Goal: Information Seeking & Learning: Learn about a topic

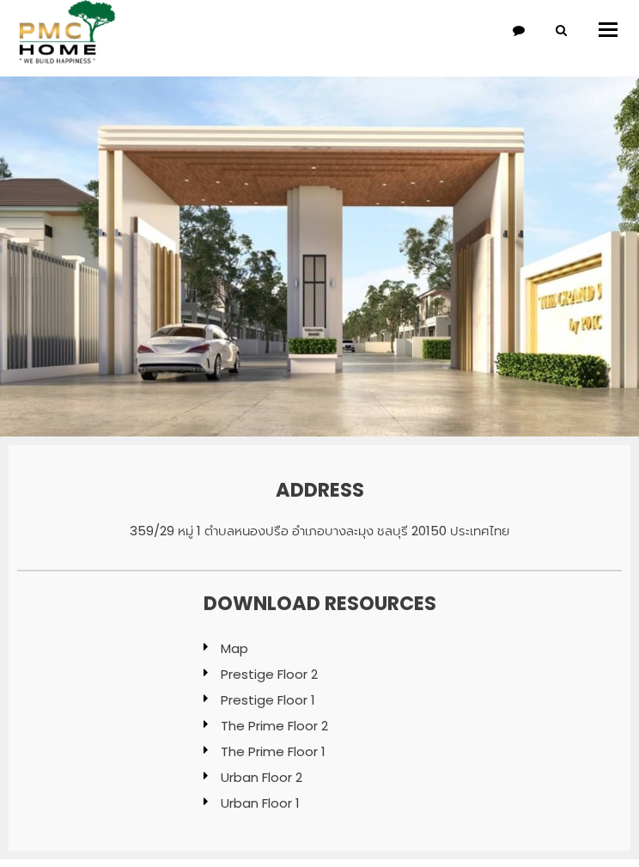
click at [77, 49] on img at bounding box center [64, 32] width 103 height 64
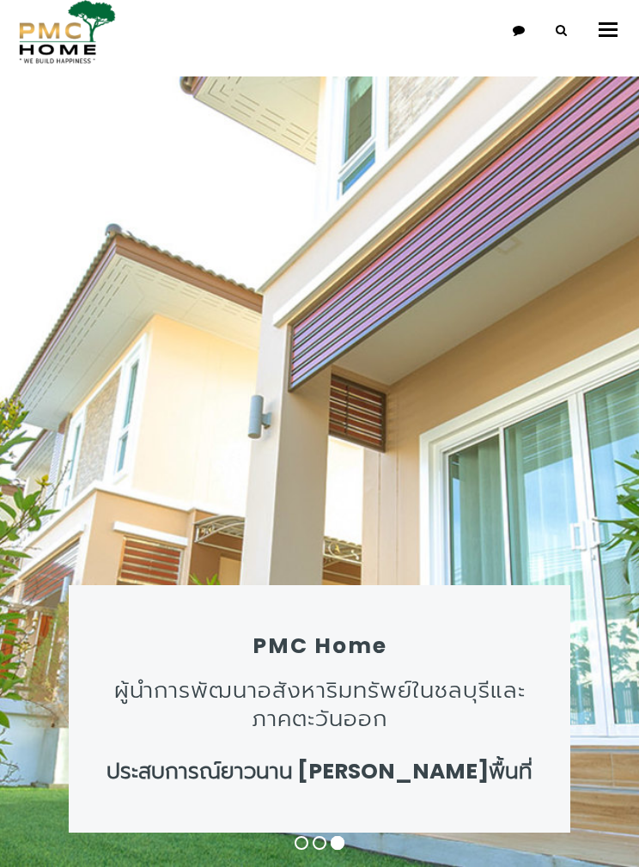
click at [623, 23] on button "Toggle navigation" at bounding box center [608, 29] width 36 height 35
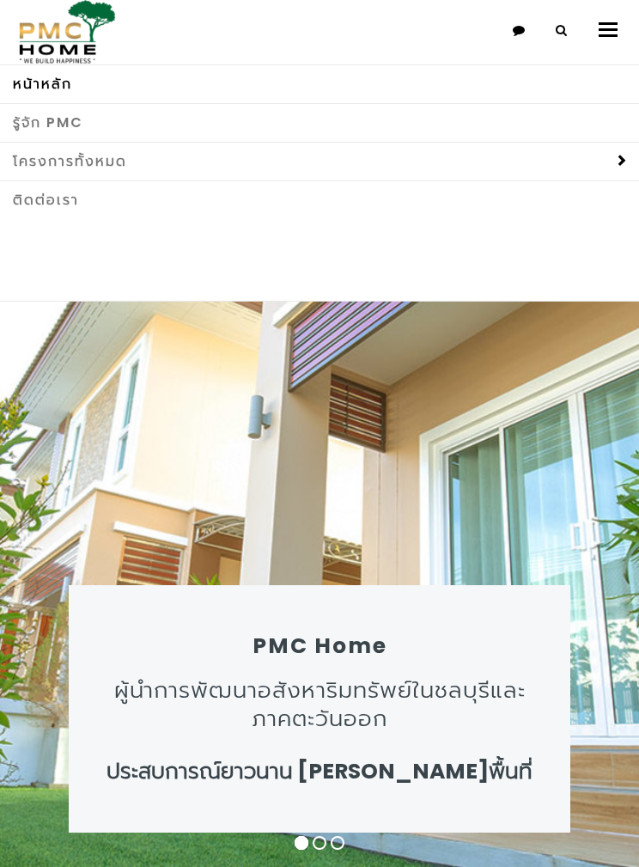
click at [581, 169] on link "โครงการทั้งหมด" at bounding box center [319, 161] width 639 height 39
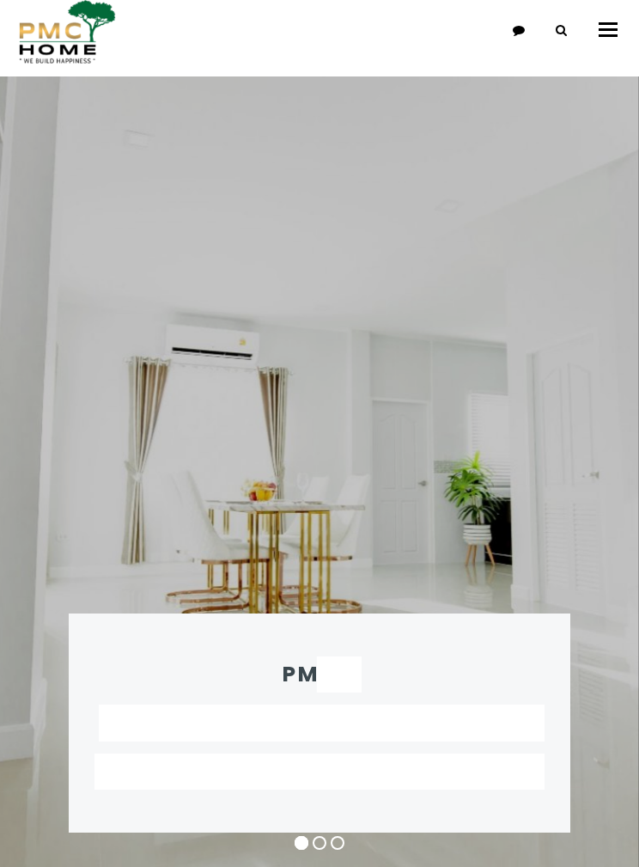
click at [611, 33] on button "Toggle navigation" at bounding box center [608, 29] width 36 height 35
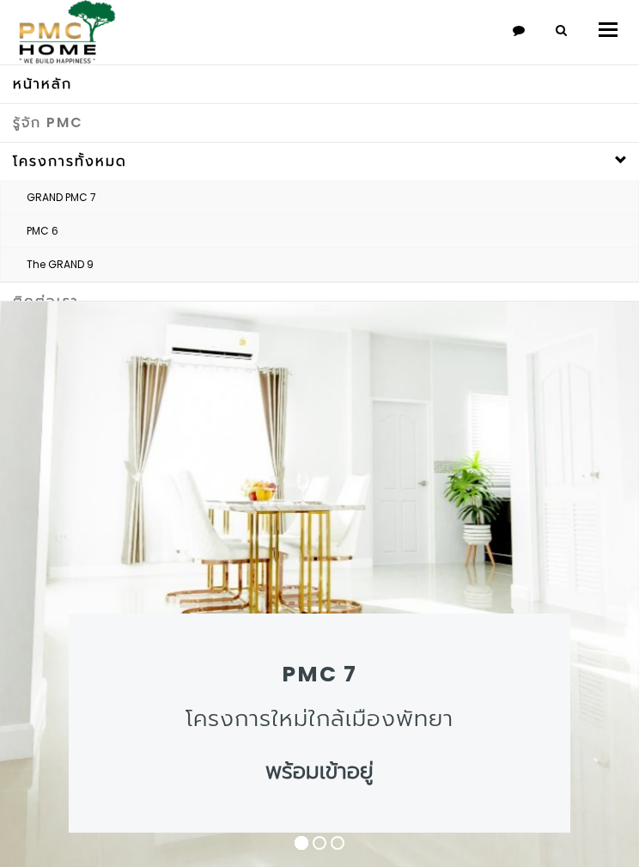
click at [95, 209] on link "GRAND PMC 7" at bounding box center [320, 197] width 638 height 33
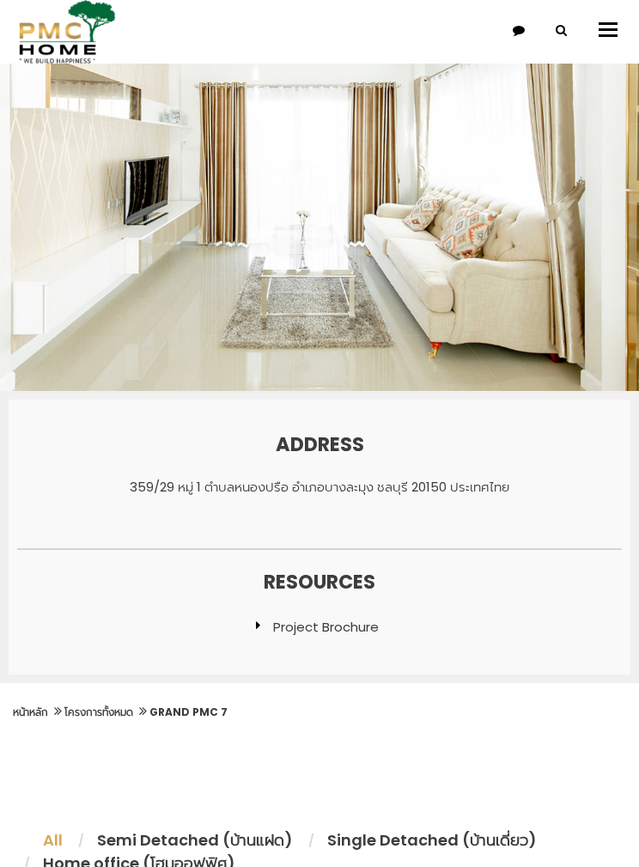
scroll to position [111, 0]
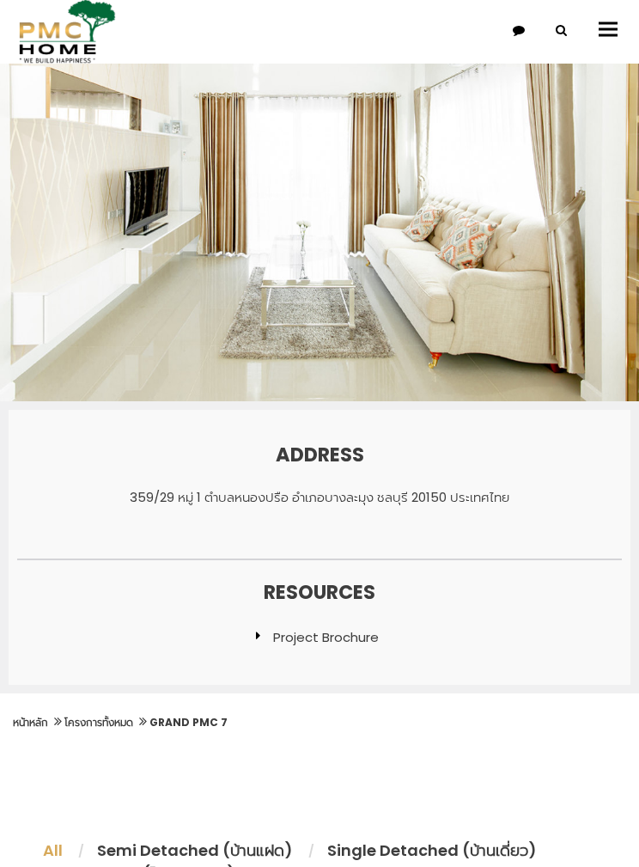
click at [382, 302] on img at bounding box center [319, 184] width 639 height 437
click at [357, 630] on link "Project Brochure" at bounding box center [326, 638] width 106 height 18
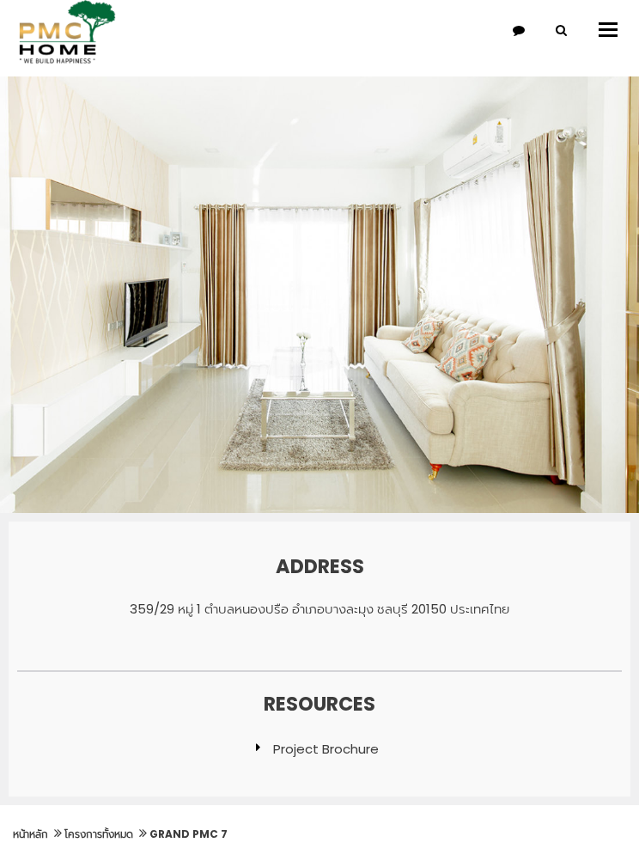
click at [607, 33] on button "Toggle navigation" at bounding box center [608, 29] width 36 height 35
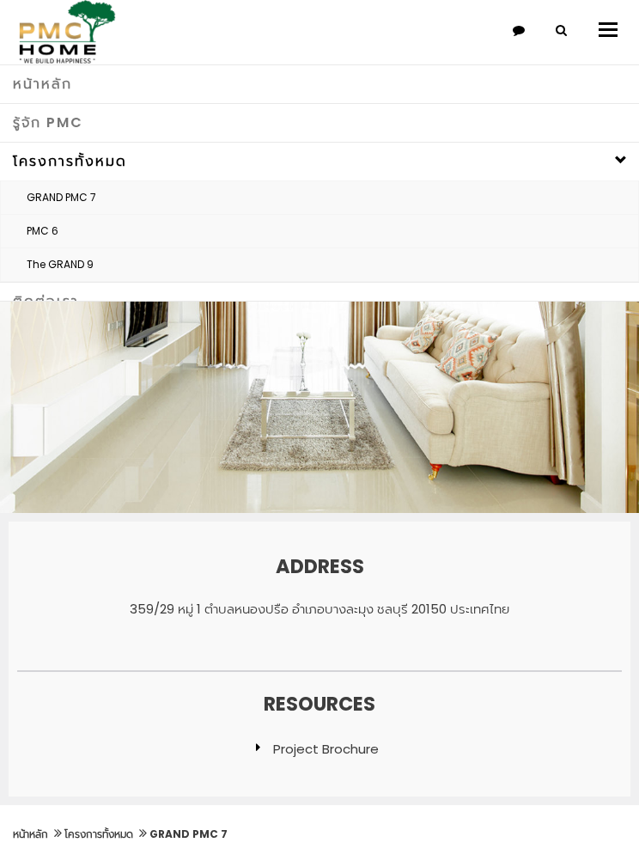
click at [66, 271] on link "The GRAND 9" at bounding box center [320, 264] width 638 height 33
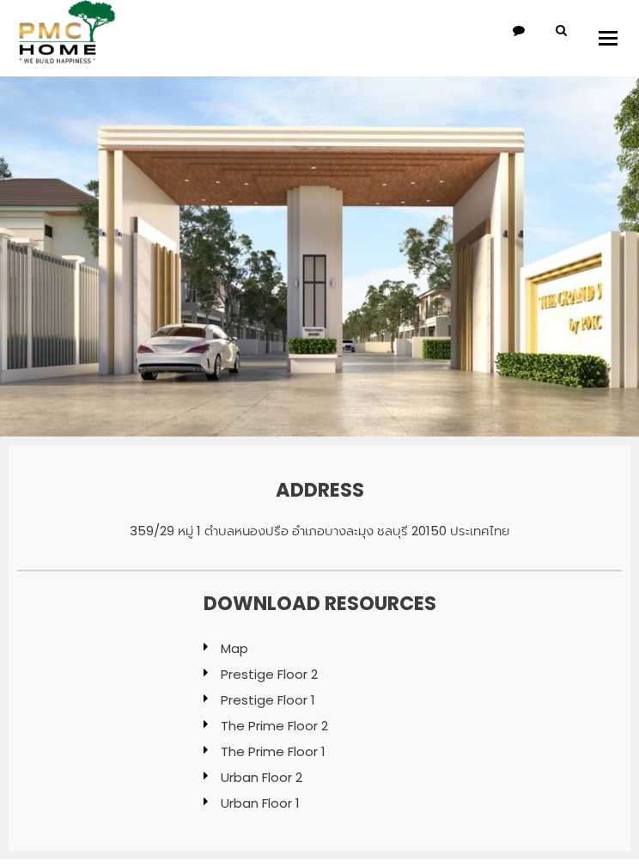
click at [606, 42] on button "Toggle navigation" at bounding box center [608, 38] width 36 height 35
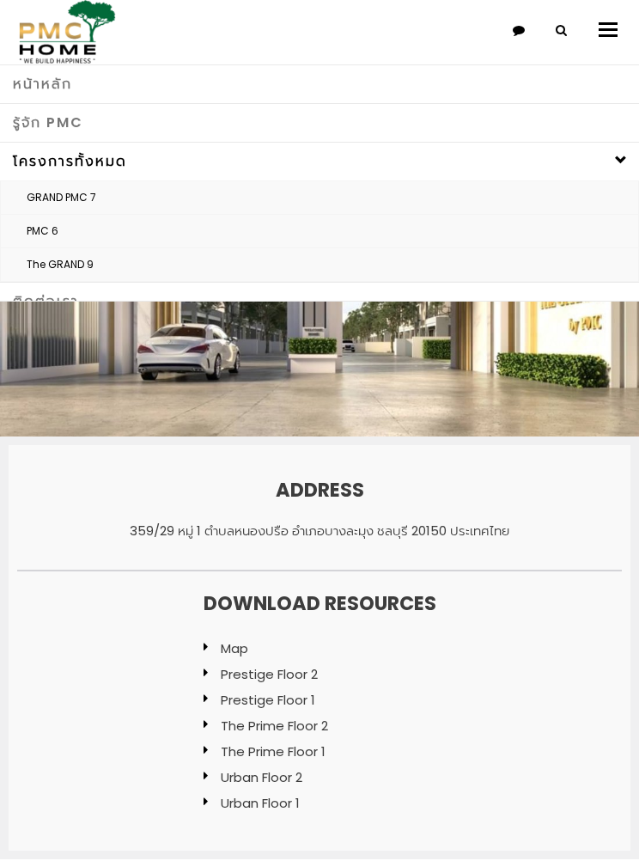
click at [59, 242] on link "PMC 6" at bounding box center [320, 231] width 638 height 33
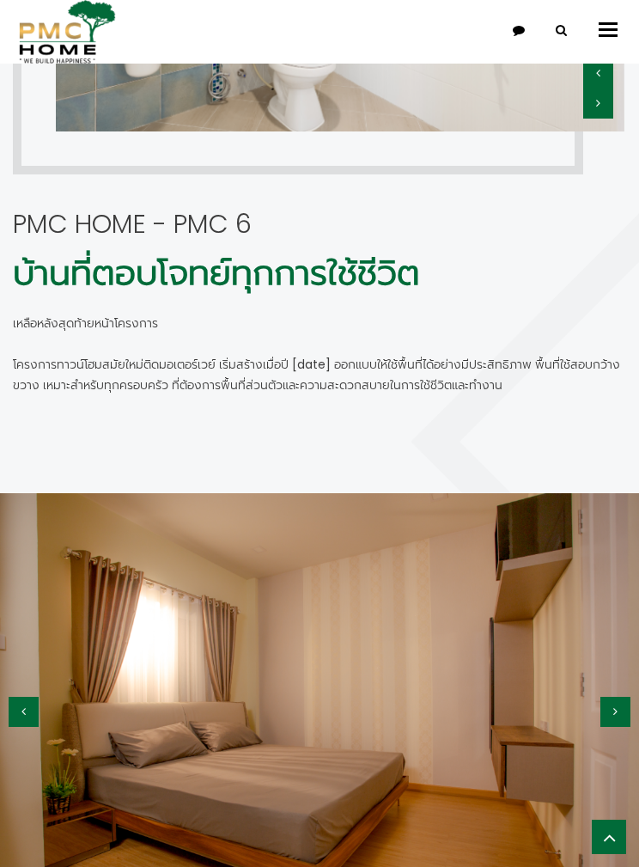
scroll to position [1952, 0]
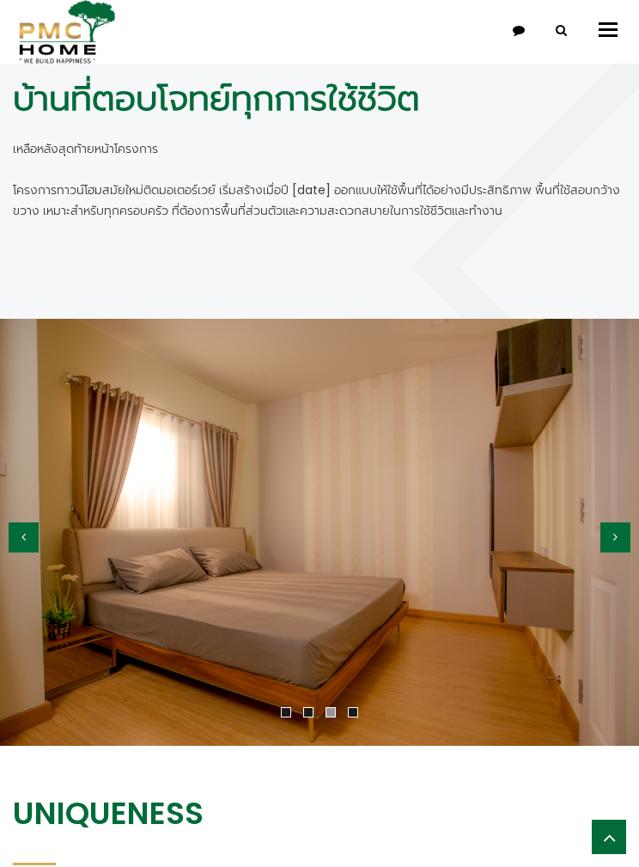
click at [625, 540] on button "button" at bounding box center [616, 537] width 30 height 30
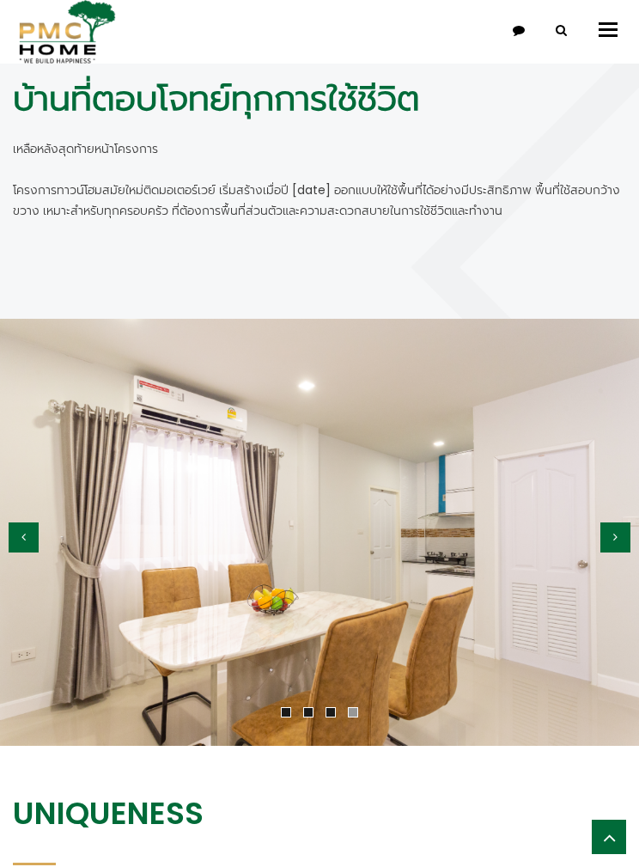
click at [626, 528] on button "button" at bounding box center [616, 537] width 30 height 30
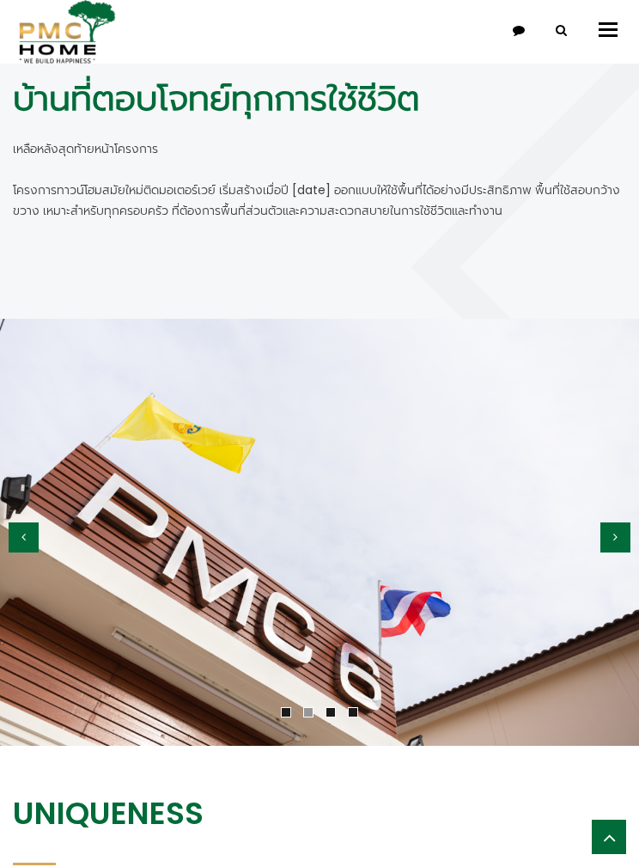
click at [629, 537] on button "button" at bounding box center [616, 537] width 30 height 30
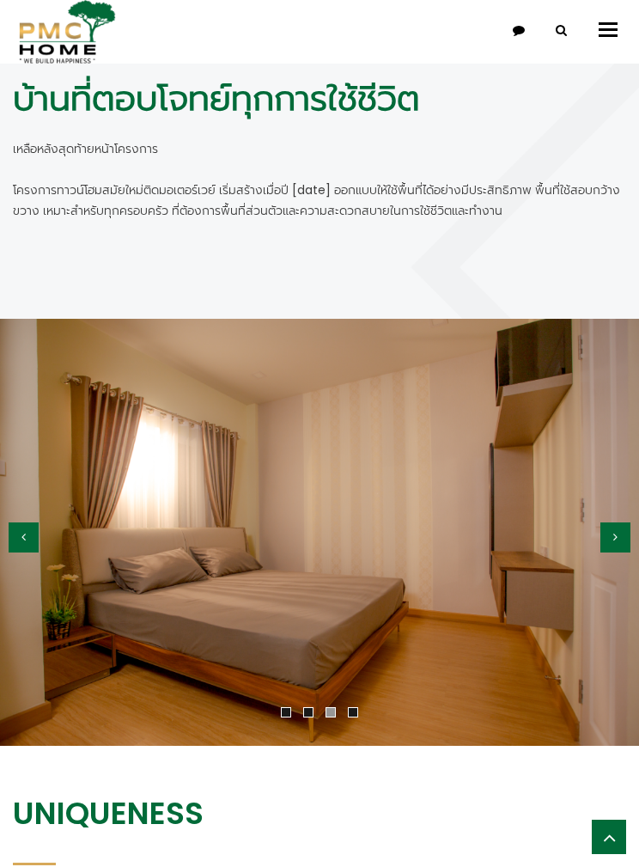
click at [629, 538] on button "button" at bounding box center [616, 537] width 30 height 30
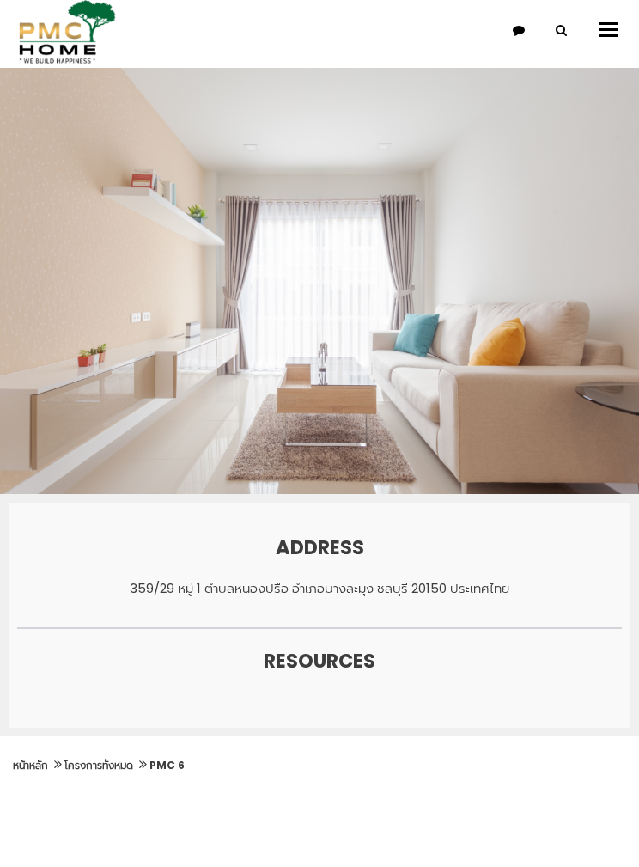
scroll to position [0, 0]
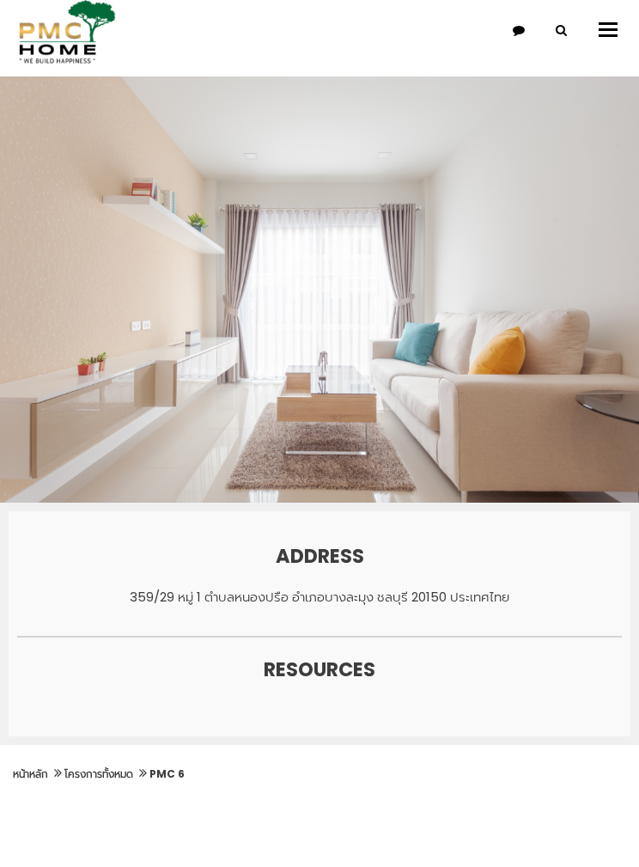
click at [607, 28] on span "button" at bounding box center [608, 29] width 19 height 3
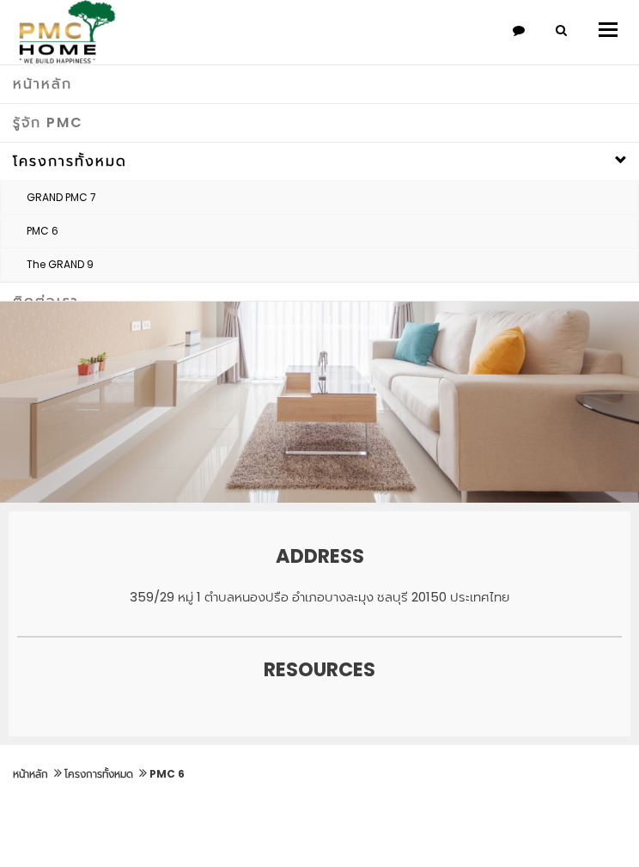
click at [79, 270] on link "The GRAND 9" at bounding box center [320, 264] width 638 height 33
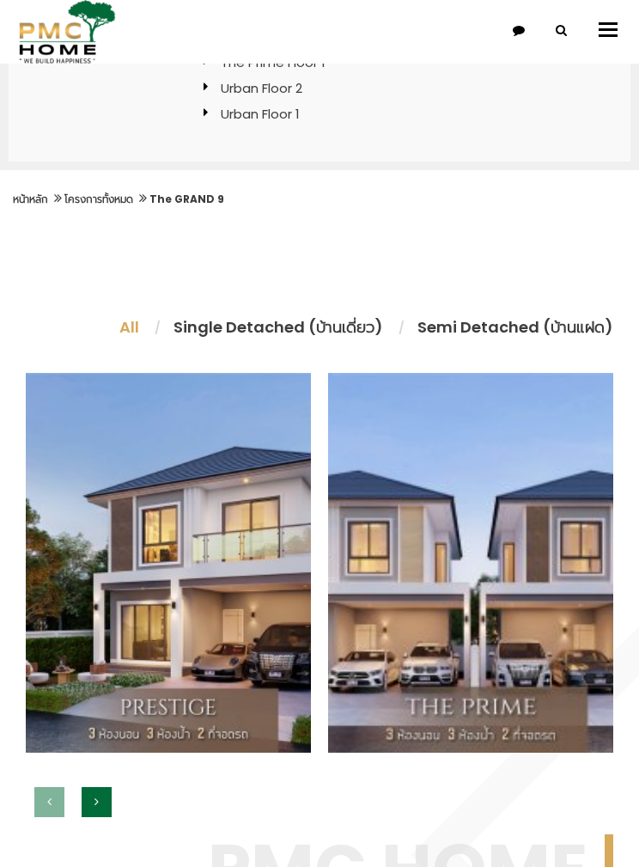
scroll to position [712, 0]
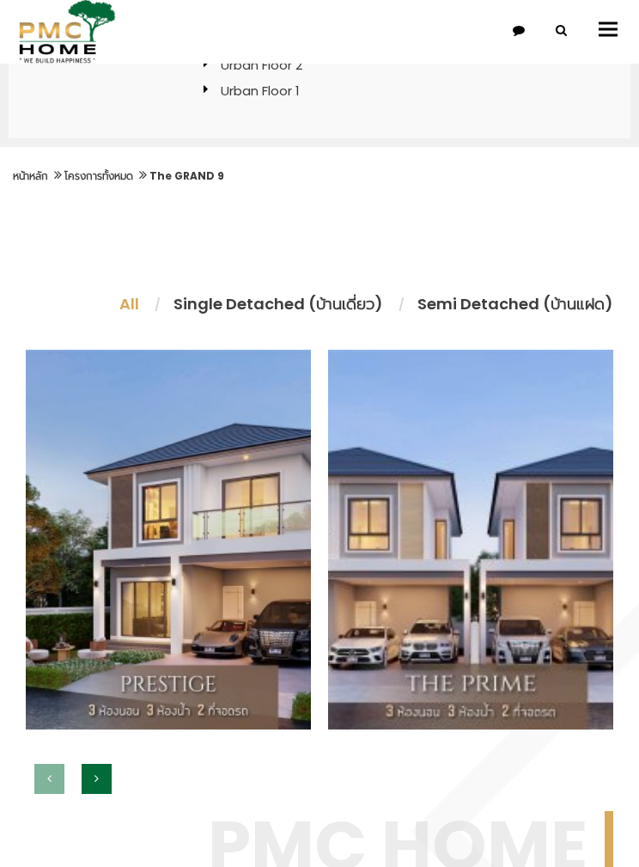
click at [292, 301] on li "Single Detached (บ้านเดี่ยว)" at bounding box center [278, 304] width 244 height 23
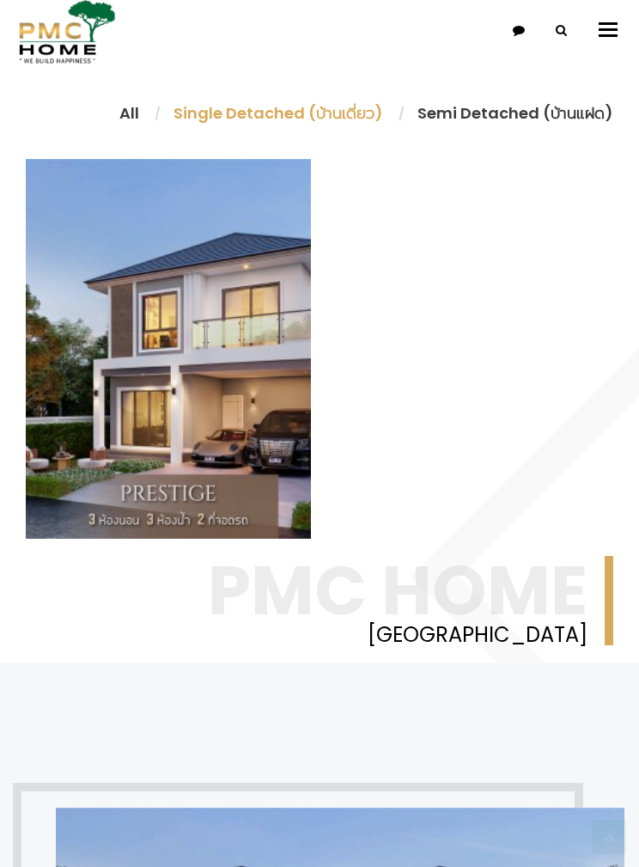
scroll to position [894, 0]
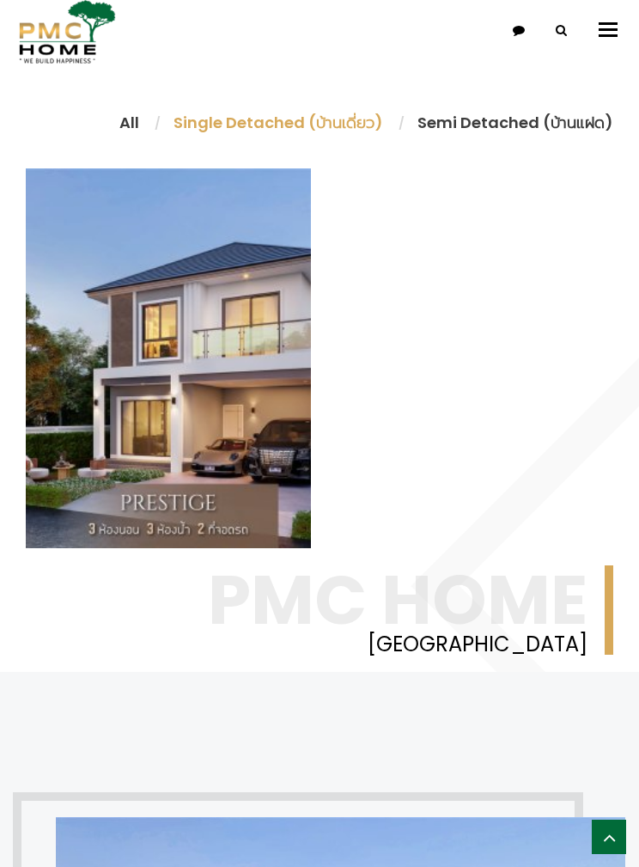
click at [282, 455] on link "อ่านต่อ" at bounding box center [278, 463] width 15 height 65
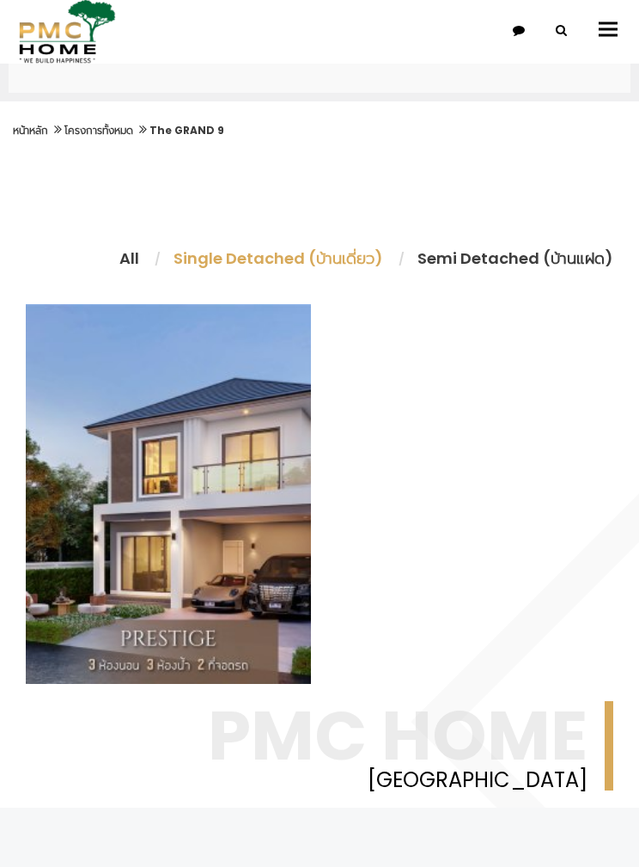
scroll to position [767, 0]
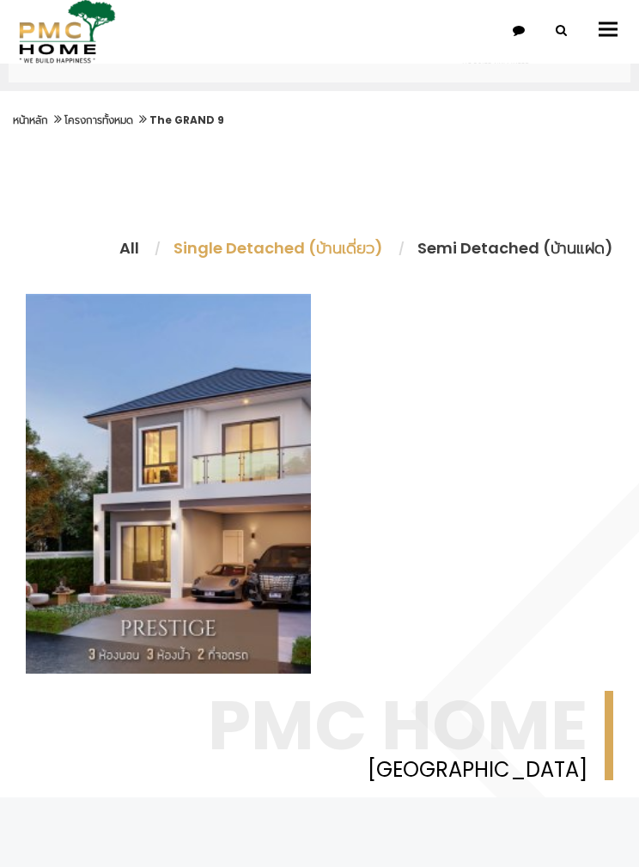
click at [523, 247] on li "Semi Detached (บ้านแฝด)" at bounding box center [506, 248] width 213 height 23
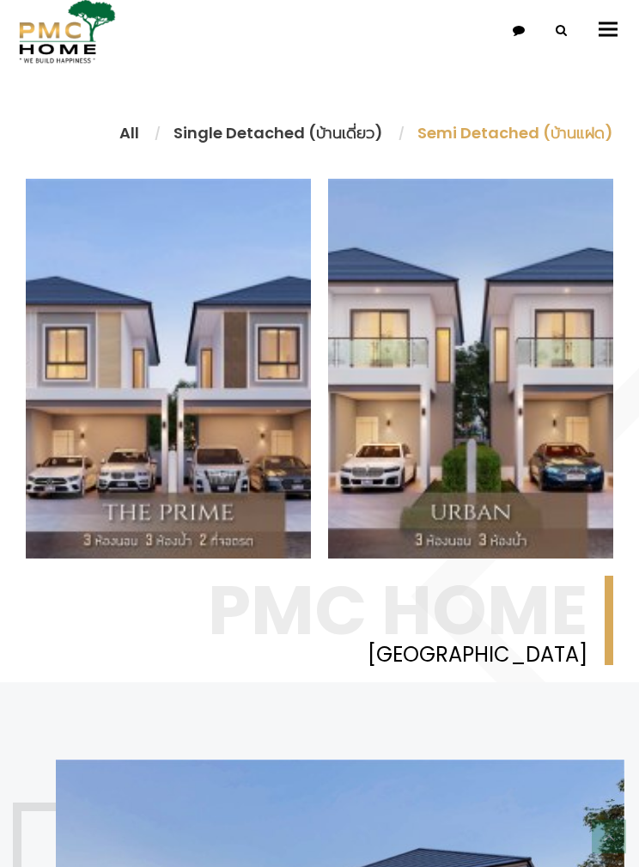
scroll to position [883, 0]
click at [280, 471] on link "อ่านต่อ" at bounding box center [278, 473] width 15 height 65
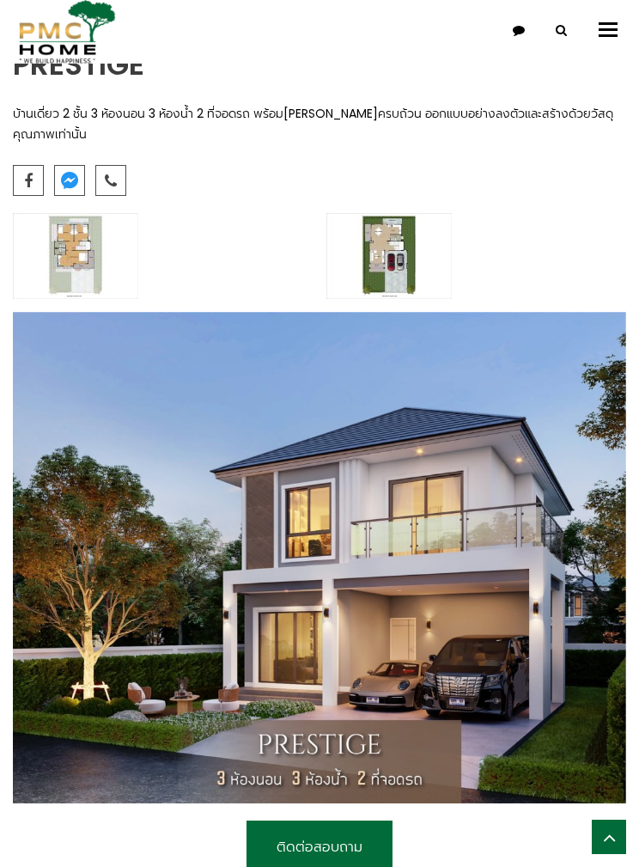
scroll to position [1424, 0]
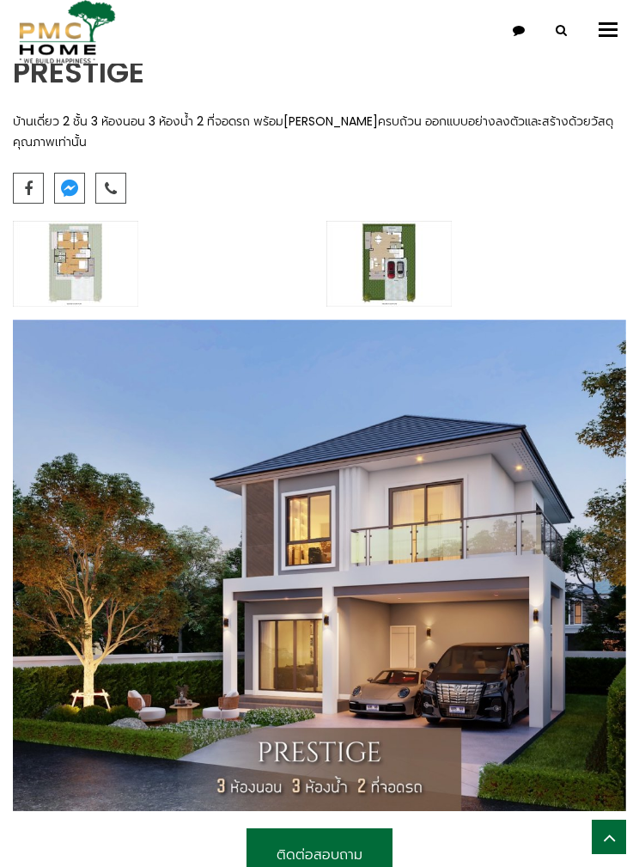
click at [390, 299] on img at bounding box center [389, 264] width 125 height 86
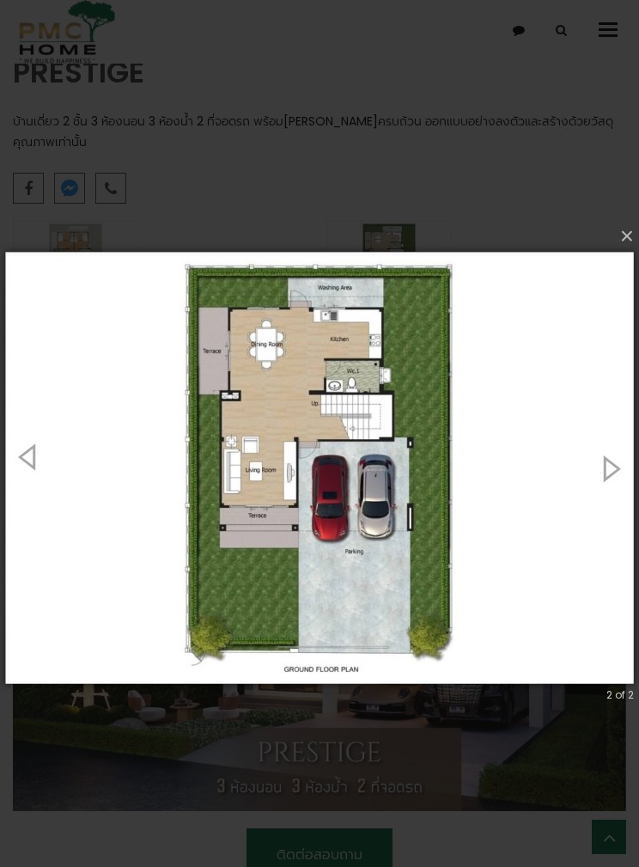
click at [608, 467] on button "button" at bounding box center [611, 467] width 58 height 71
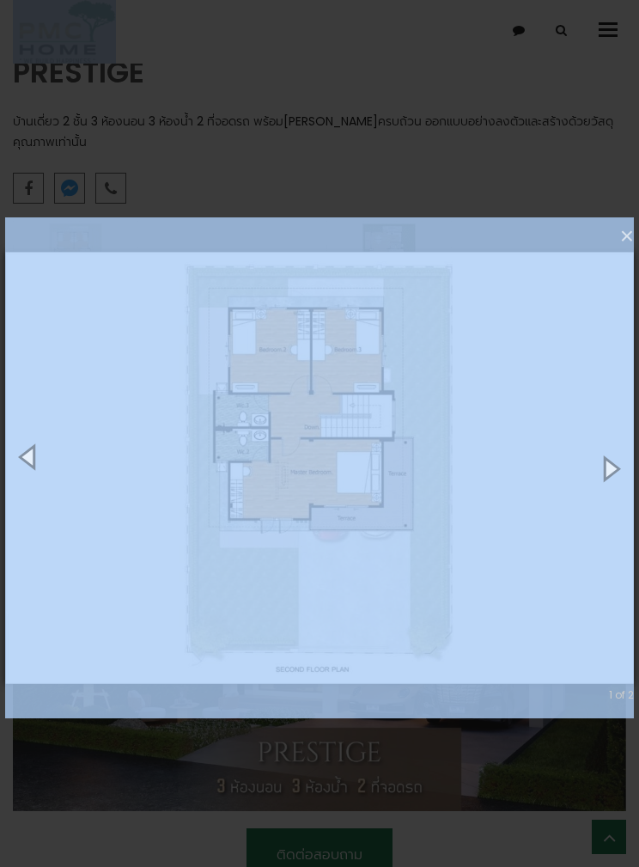
click at [638, 228] on button "×" at bounding box center [324, 236] width 629 height 38
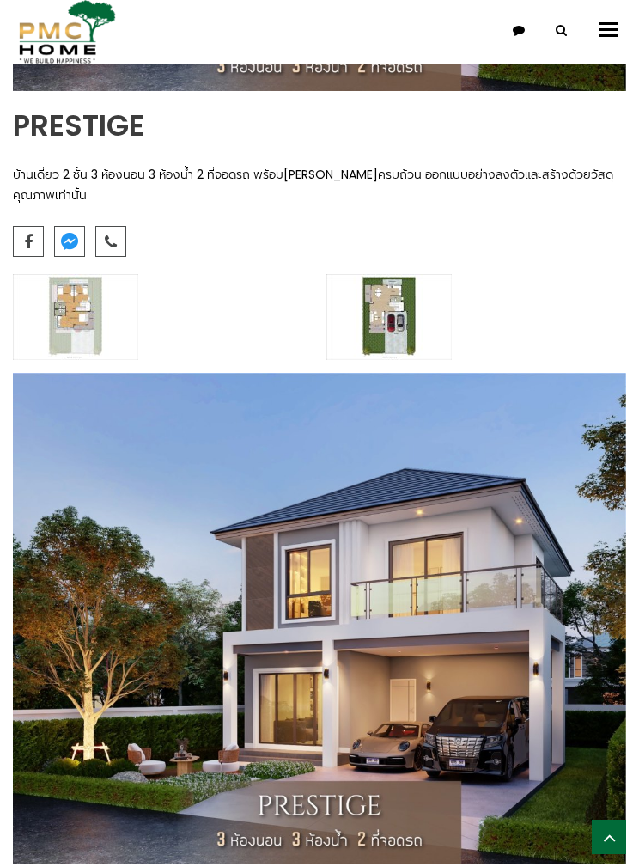
scroll to position [1385, 0]
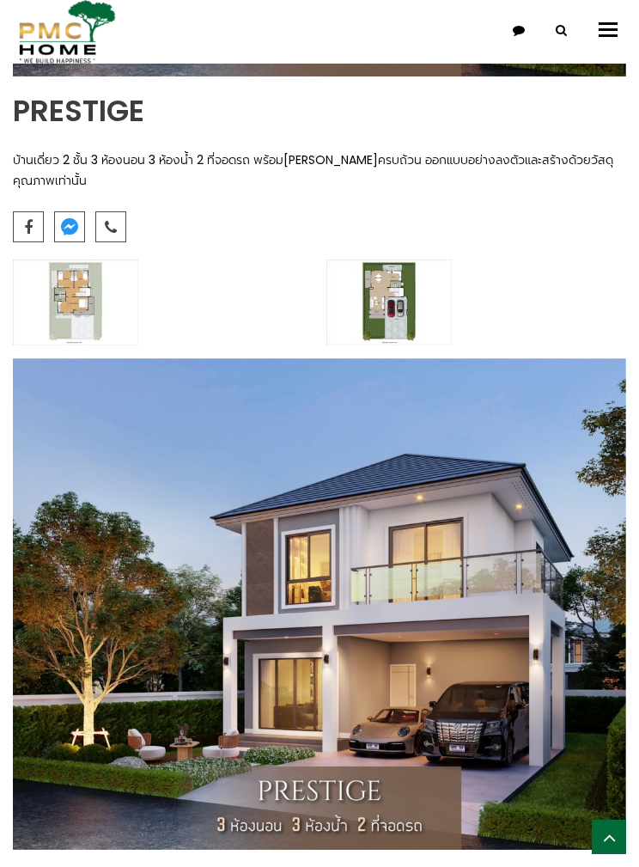
click at [480, 511] on img at bounding box center [320, 603] width 614 height 491
click at [498, 562] on img at bounding box center [320, 603] width 614 height 491
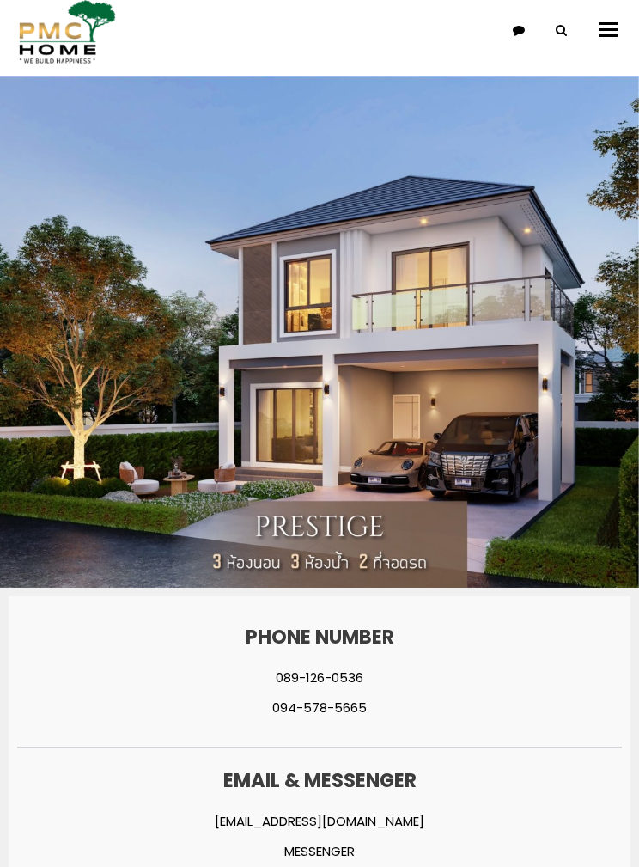
scroll to position [10, 0]
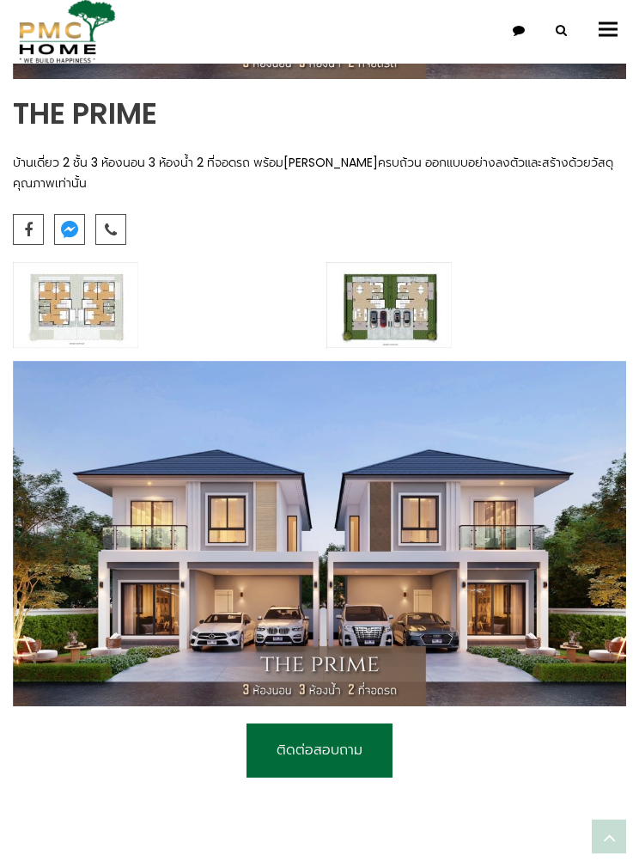
scroll to position [1085, 0]
click at [409, 312] on img at bounding box center [389, 305] width 125 height 86
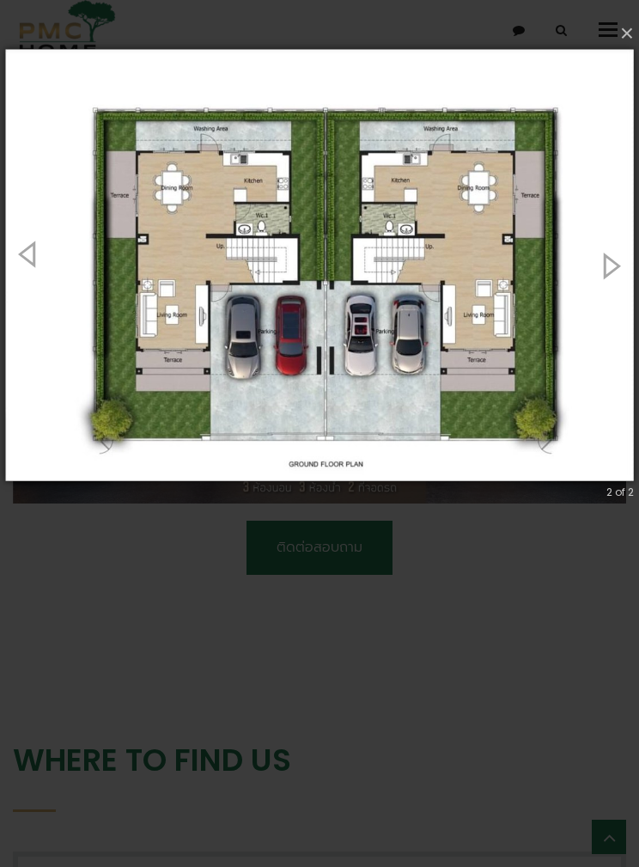
scroll to position [1295, 0]
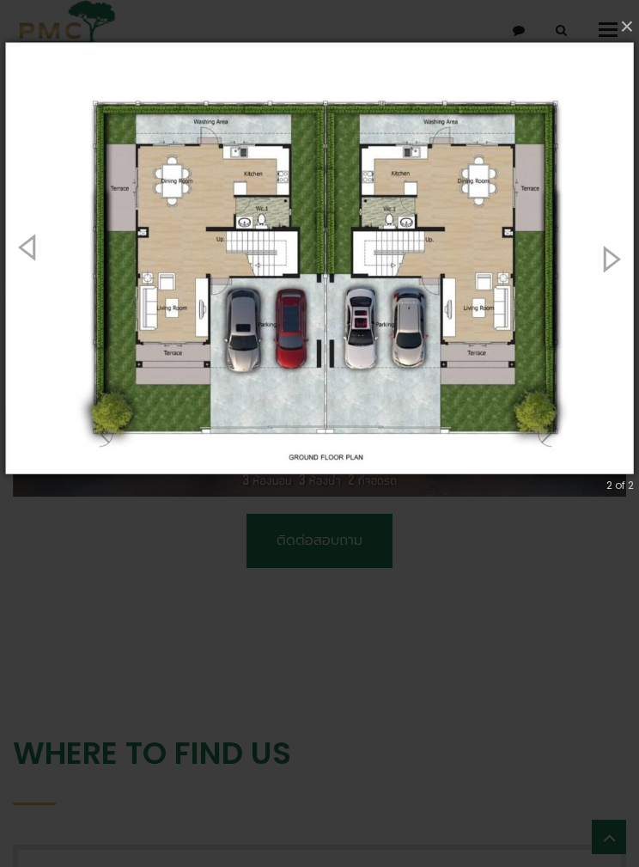
click at [625, 260] on button "button" at bounding box center [611, 258] width 58 height 71
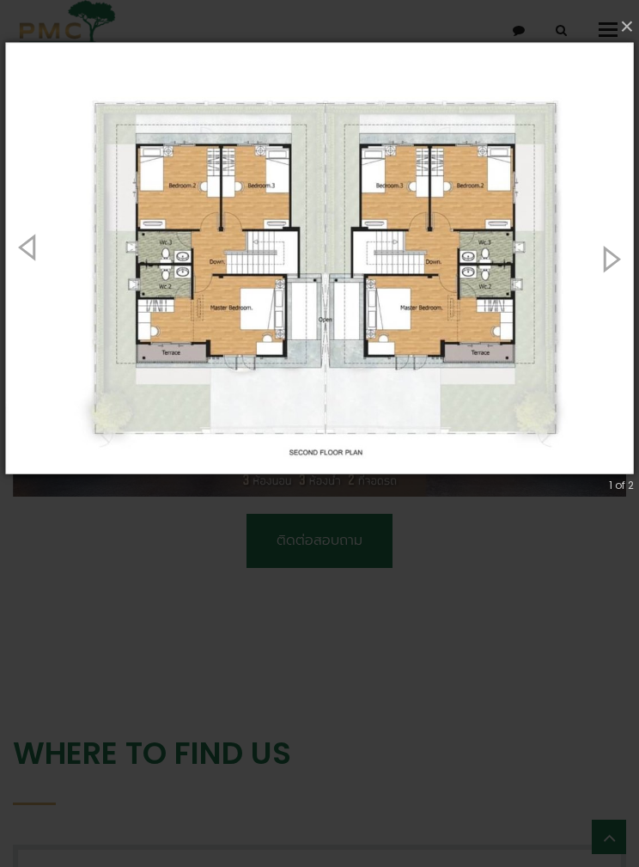
click at [638, 34] on button "×" at bounding box center [324, 27] width 629 height 38
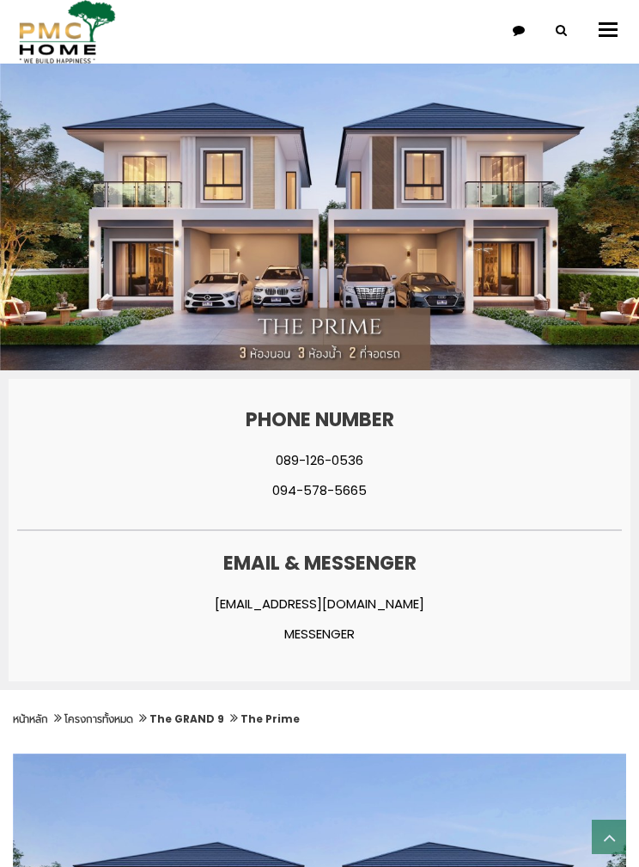
scroll to position [0, 0]
